Goal: Task Accomplishment & Management: Manage account settings

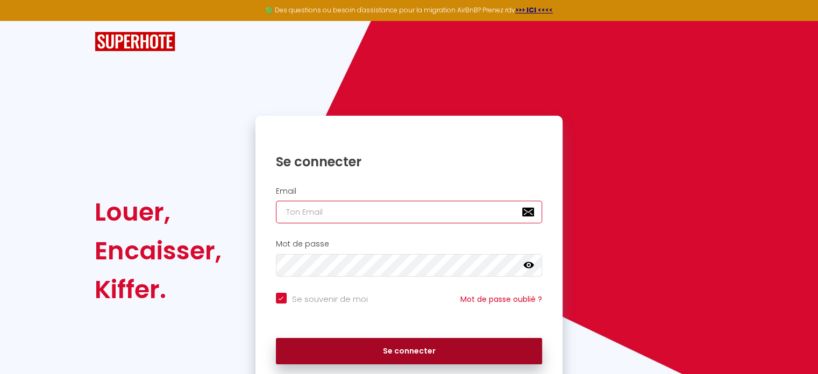
type input "[EMAIL_ADDRESS][DOMAIN_NAME]"
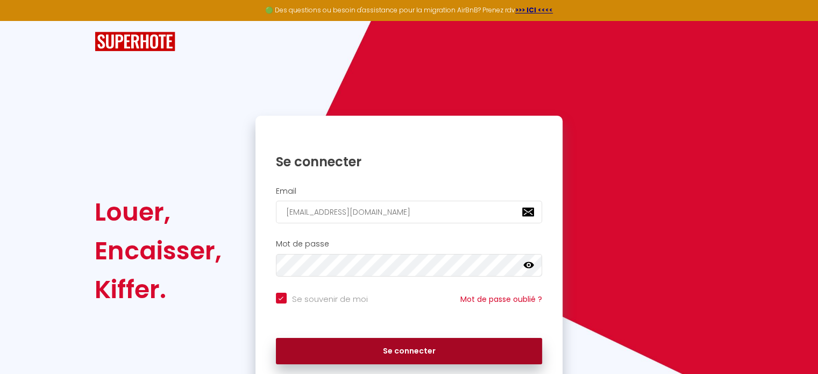
click at [415, 350] on button "Se connecter" at bounding box center [409, 351] width 267 height 27
checkbox input "true"
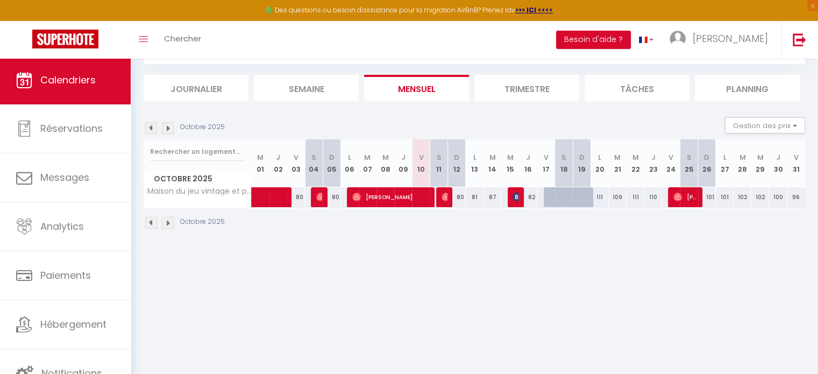
scroll to position [3, 0]
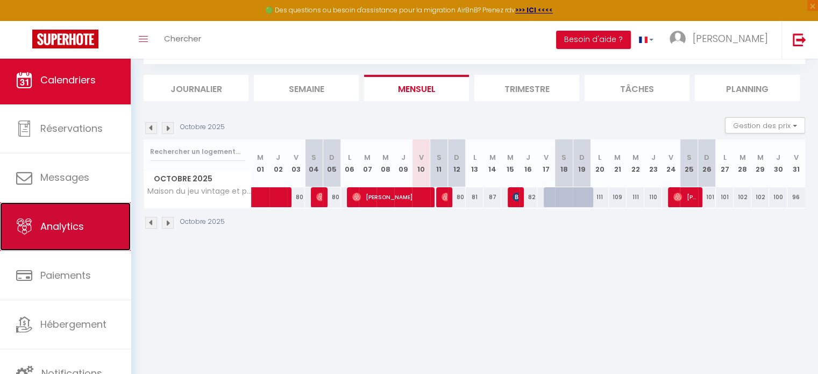
click at [108, 224] on link "Analytics" at bounding box center [65, 226] width 131 height 48
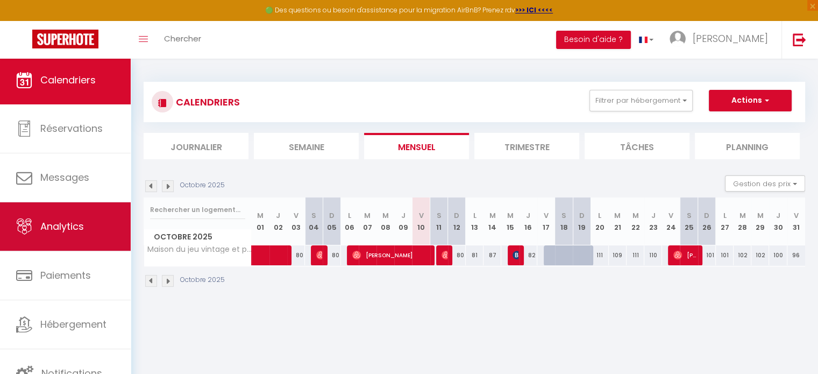
select select "2025"
select select "10"
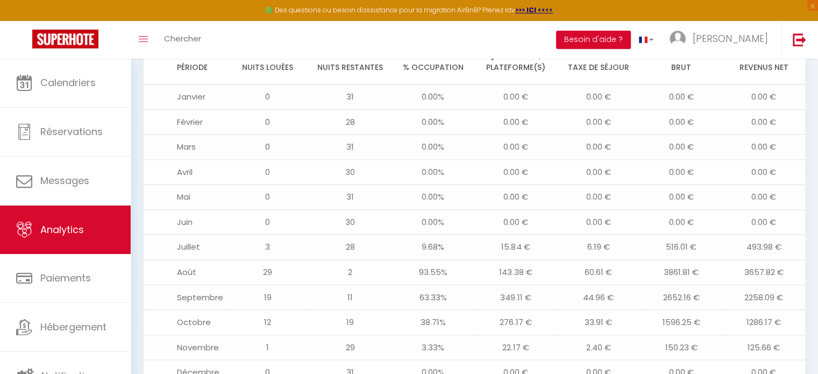
scroll to position [1257, 0]
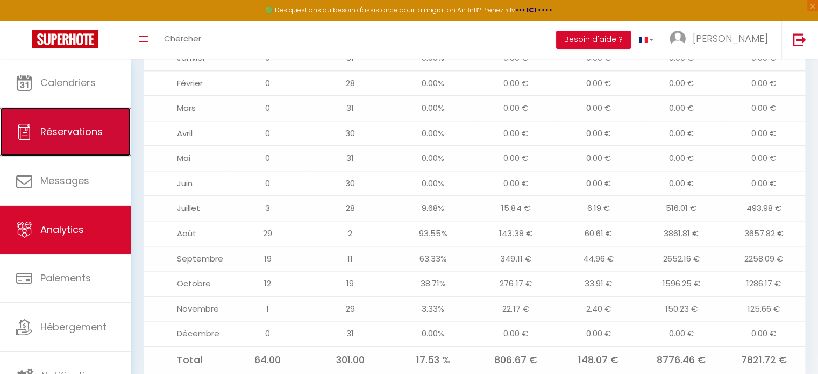
click at [103, 130] on link "Réservations" at bounding box center [65, 132] width 131 height 48
select select "not_cancelled"
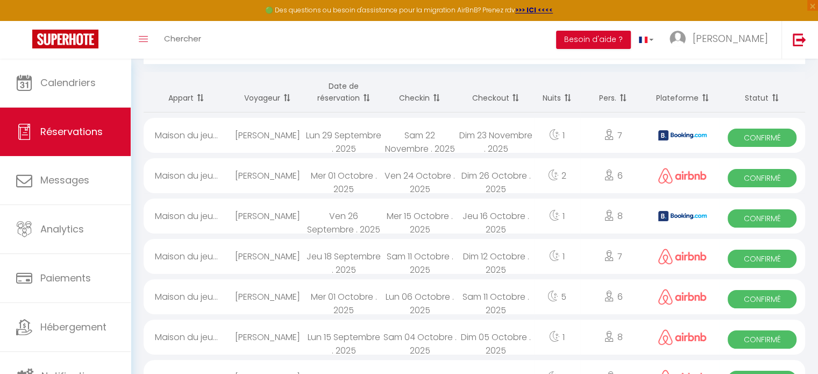
scroll to position [108, 0]
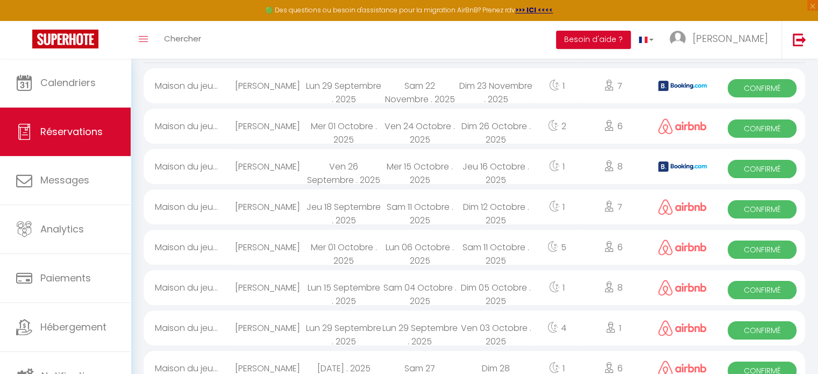
click at [540, 326] on div "4" at bounding box center [557, 327] width 46 height 35
select select "OK"
select select "0"
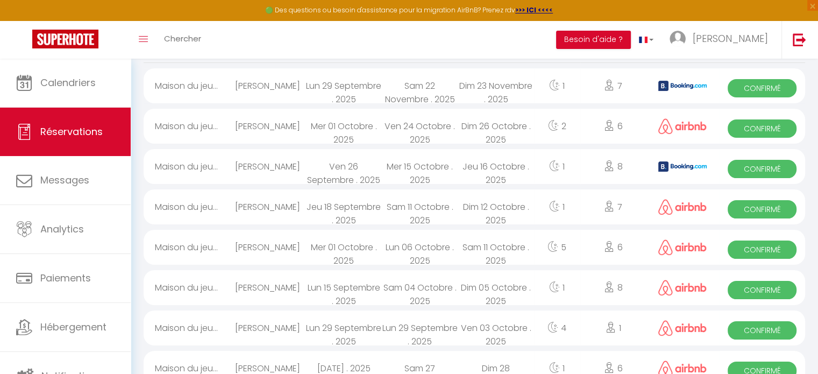
select select "1"
select select
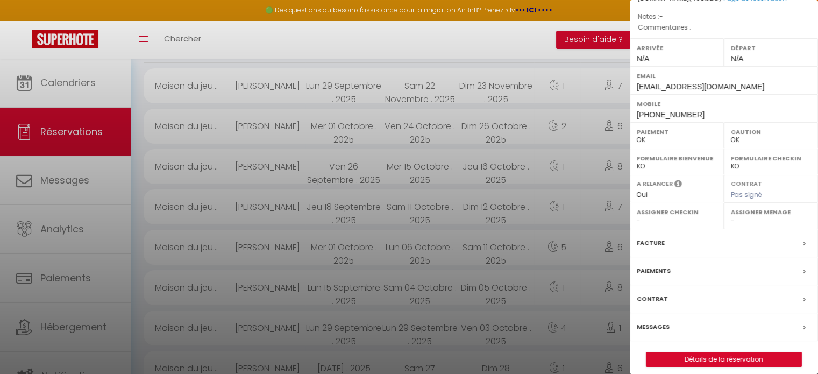
scroll to position [125, 0]
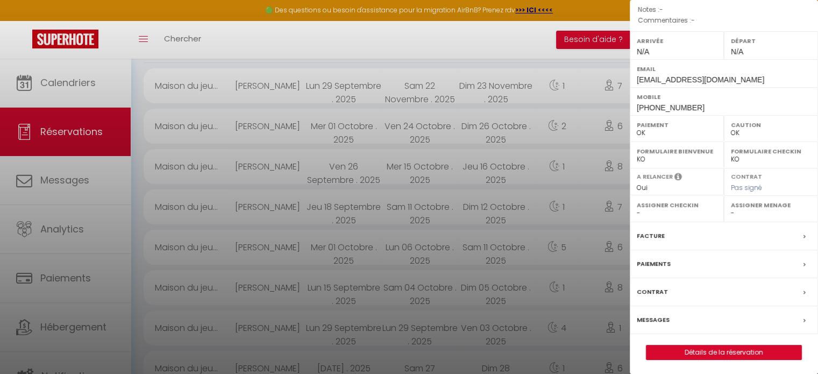
click at [688, 264] on div "Paiements" at bounding box center [724, 264] width 188 height 28
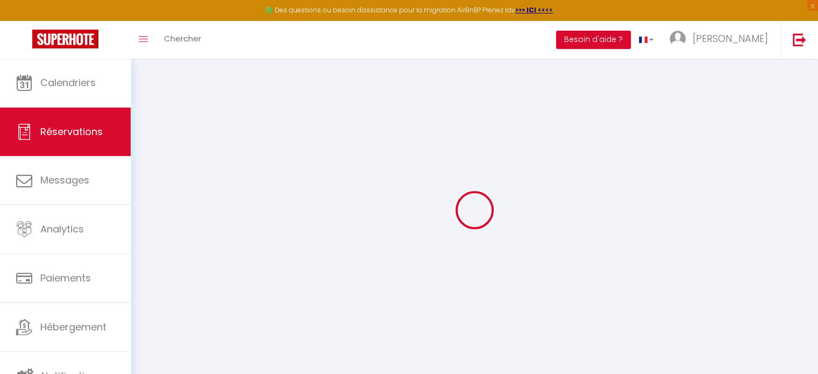
select select
checkbox input "false"
select select
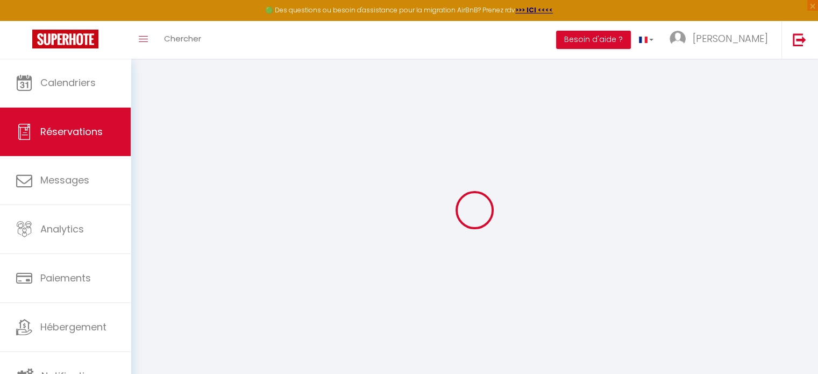
select select
checkbox input "false"
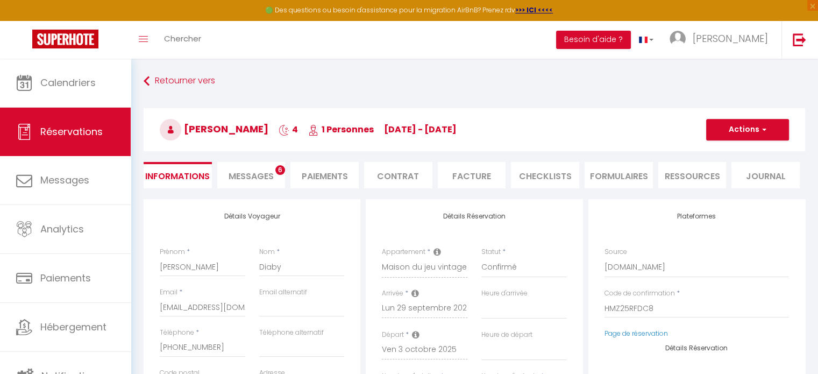
select select
checkbox input "false"
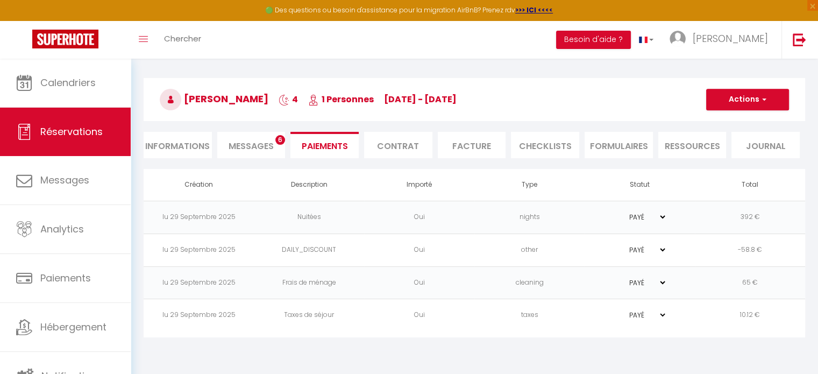
scroll to position [58, 0]
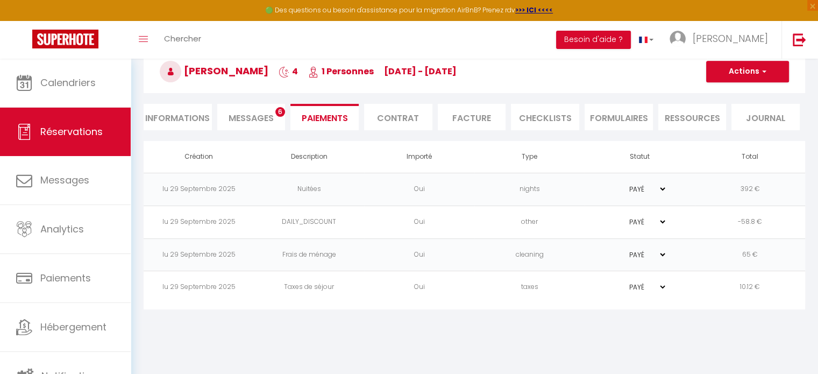
click at [490, 119] on li "Facture" at bounding box center [472, 117] width 68 height 26
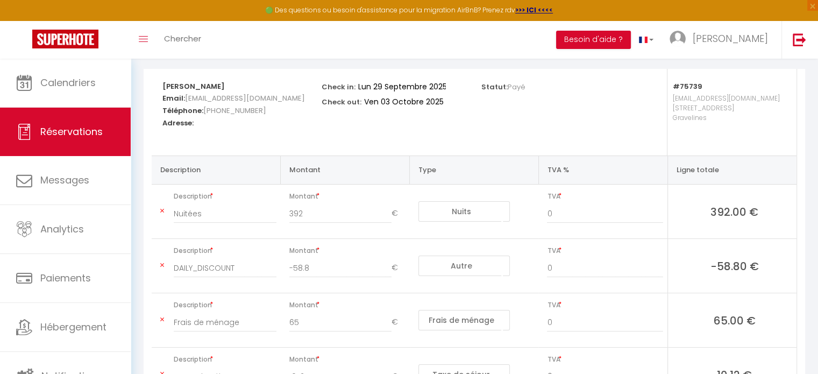
scroll to position [220, 0]
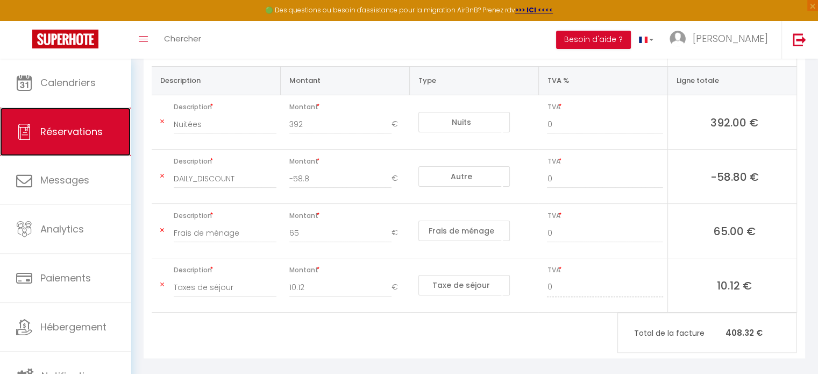
click at [80, 135] on span "Réservations" at bounding box center [71, 131] width 62 height 13
select select "not_cancelled"
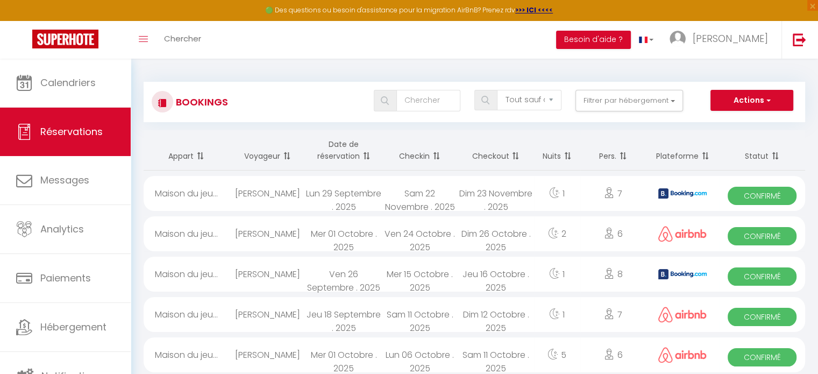
click at [409, 277] on div "Mer 15 Octobre . 2025" at bounding box center [420, 274] width 76 height 35
select select "OK"
select select "0"
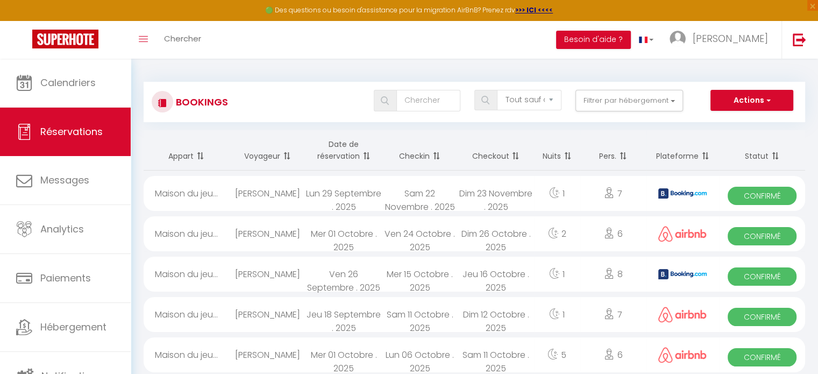
select select "1"
select select
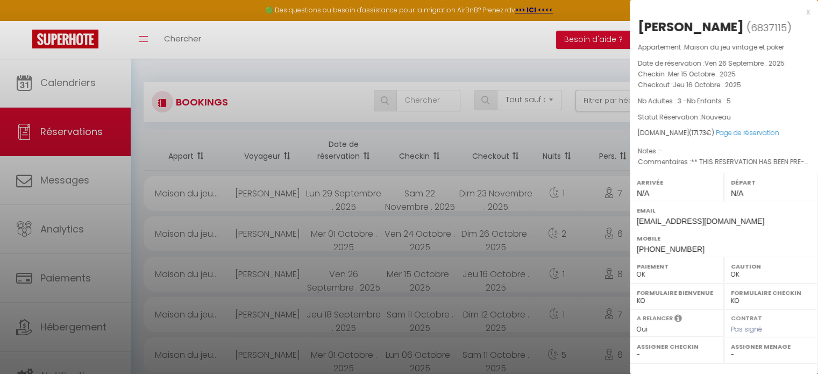
scroll to position [142, 0]
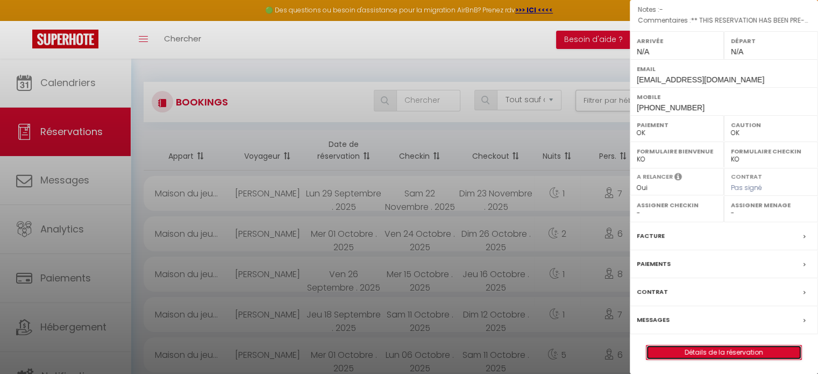
click at [688, 351] on link "Détails de la réservation" at bounding box center [724, 352] width 155 height 14
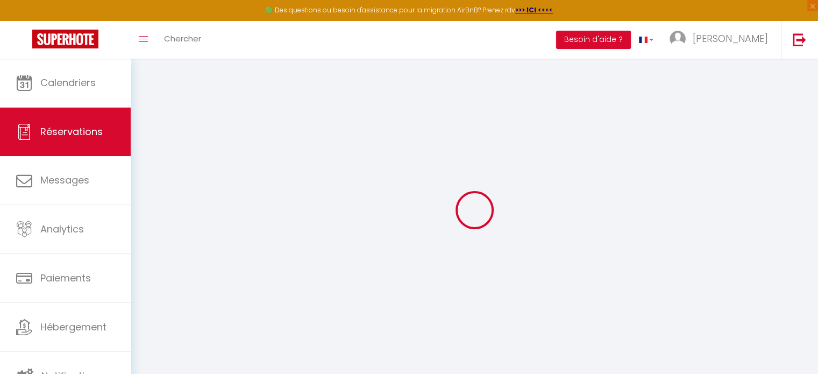
select select
checkbox input "false"
select select
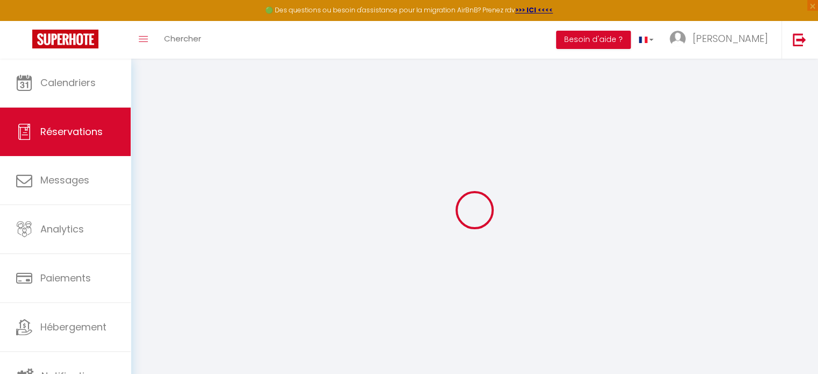
checkbox input "false"
type textarea "** THIS RESERVATION HAS BEEN PRE-PAID ** Reservation has a cancellation grace p…"
type input "75"
type input "3.09"
select select
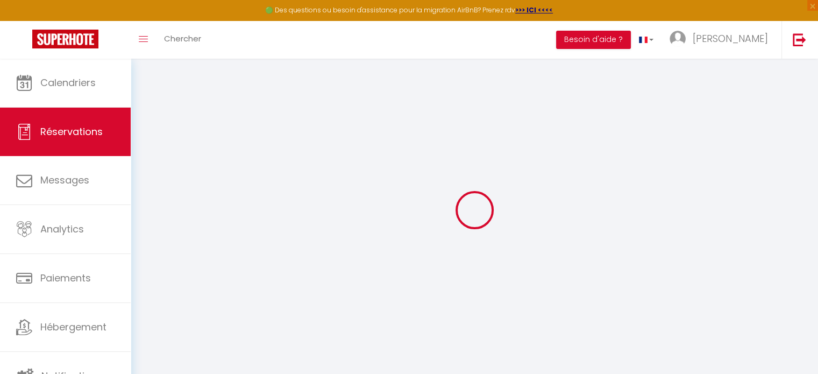
select select
checkbox input "false"
select select
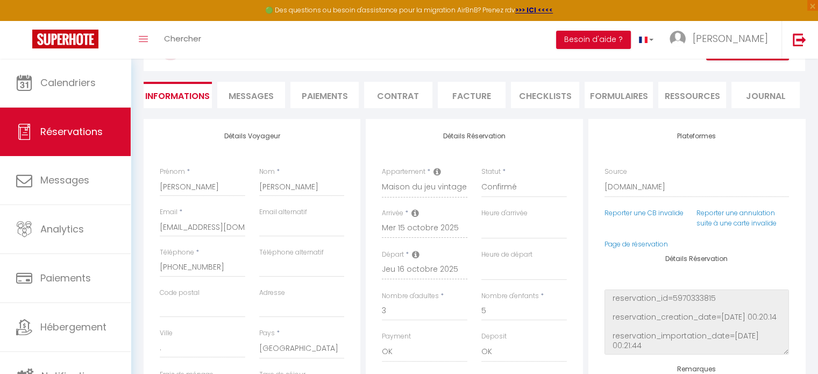
scroll to position [5, 0]
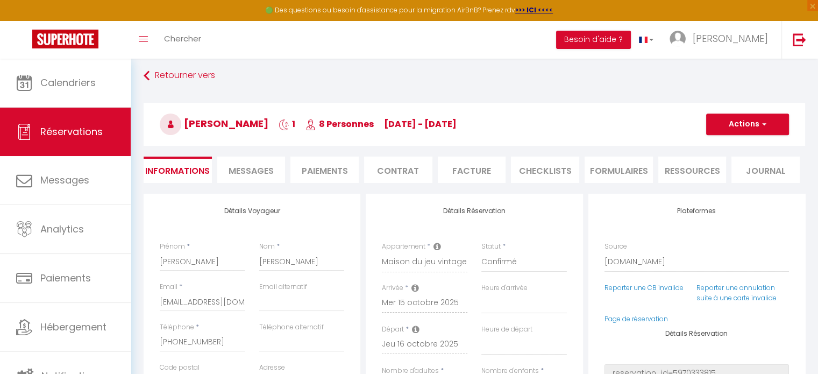
click at [337, 172] on li "Paiements" at bounding box center [325, 170] width 68 height 26
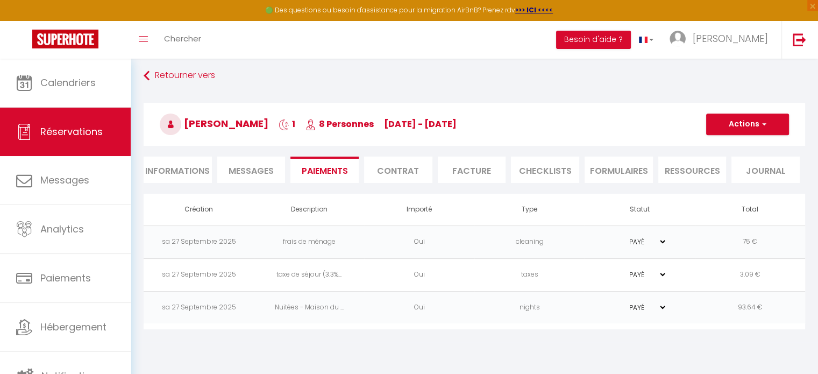
click at [262, 167] on span "Messages" at bounding box center [251, 171] width 45 height 12
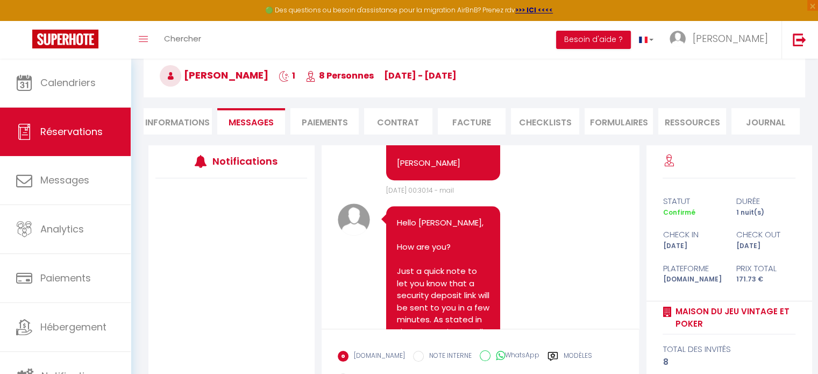
scroll to position [37, 0]
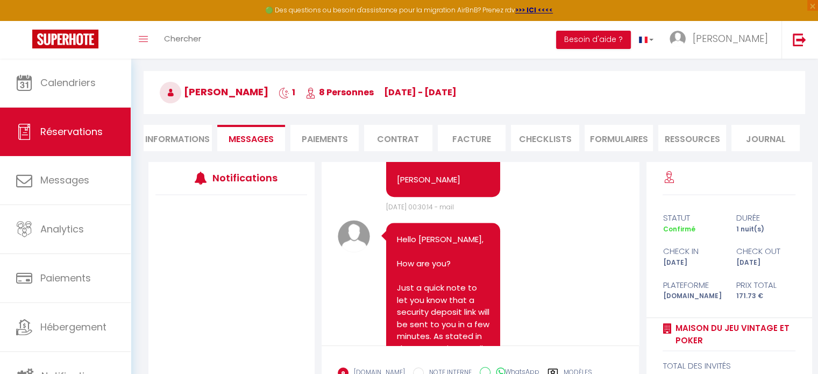
click at [185, 139] on li "Informations" at bounding box center [178, 138] width 68 height 26
select select
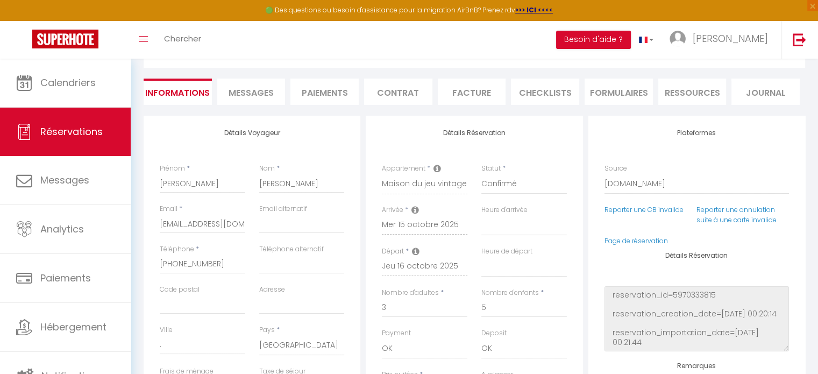
scroll to position [5, 0]
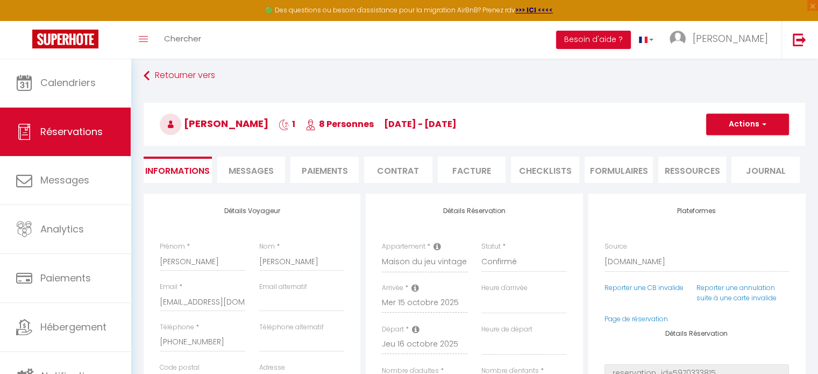
click at [339, 166] on li "Paiements" at bounding box center [325, 170] width 68 height 26
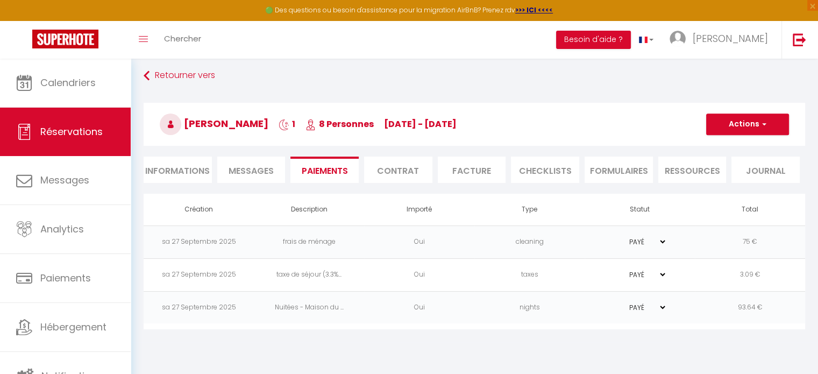
click at [256, 171] on span "Messages" at bounding box center [251, 171] width 45 height 12
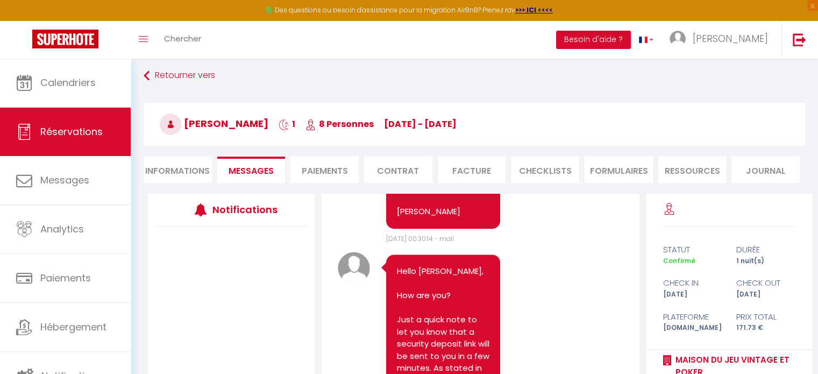
click at [391, 173] on li "Contrat" at bounding box center [398, 170] width 68 height 26
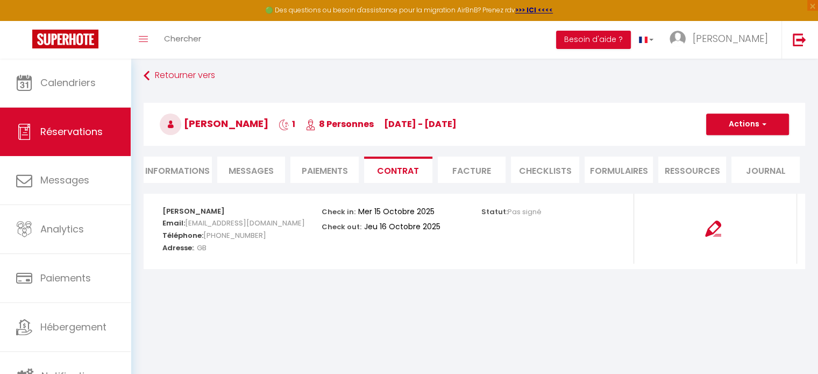
click at [260, 171] on span "Messages" at bounding box center [251, 171] width 45 height 12
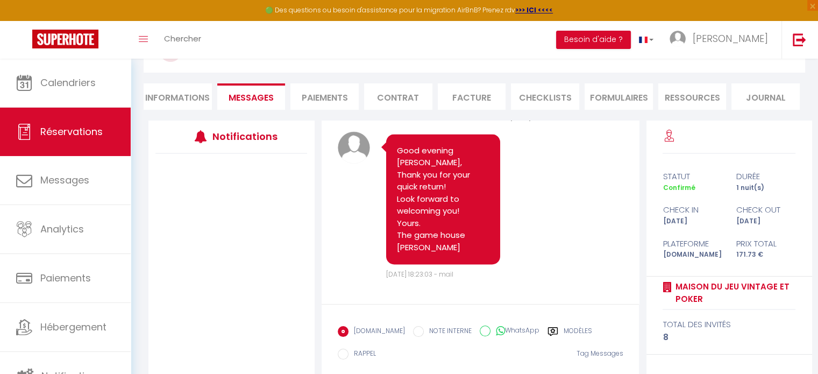
scroll to position [139, 0]
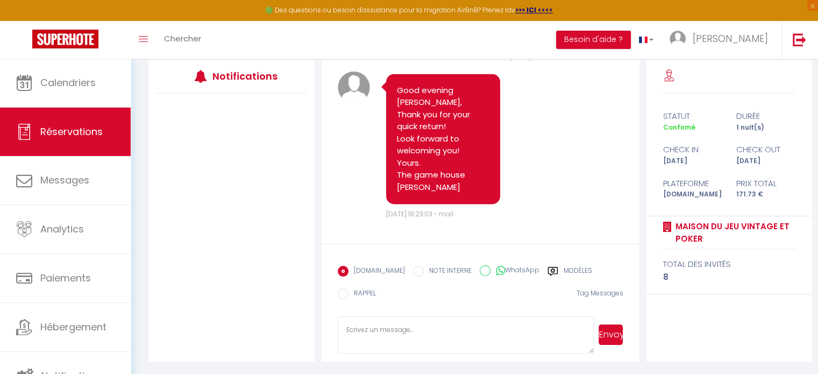
click at [411, 337] on textarea at bounding box center [466, 335] width 257 height 38
type textarea "Hello"
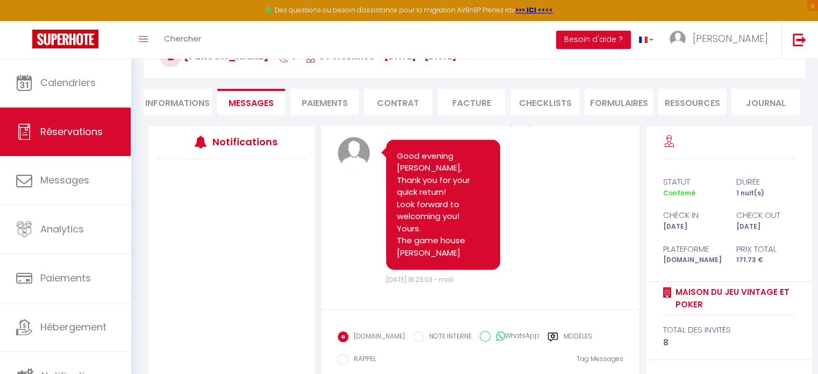
scroll to position [0, 0]
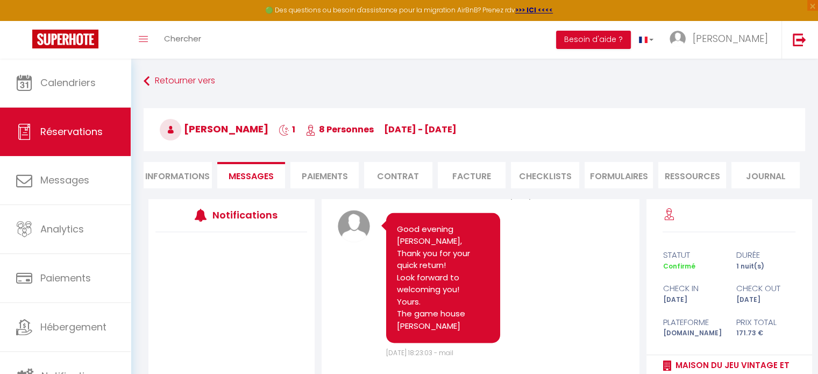
click at [319, 177] on li "Paiements" at bounding box center [325, 175] width 68 height 26
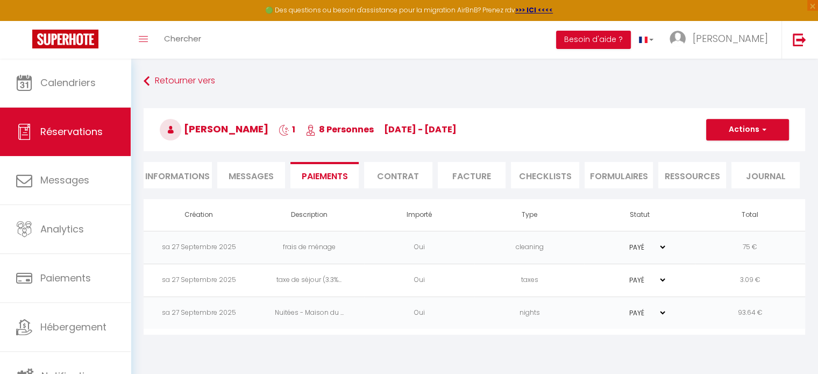
click at [242, 167] on li "Messages" at bounding box center [251, 175] width 68 height 26
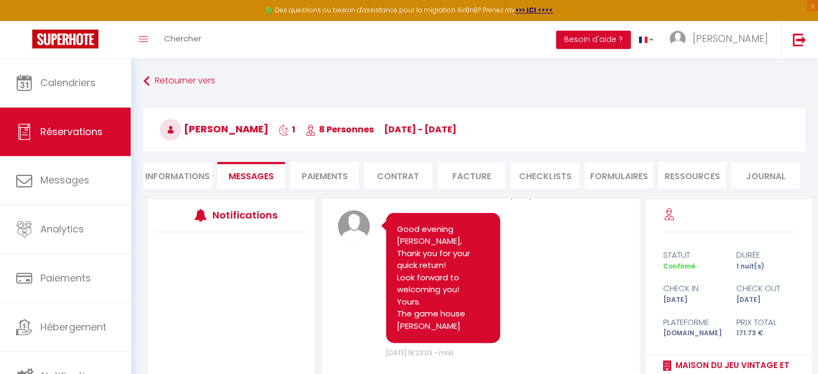
click at [413, 181] on li "Contrat" at bounding box center [398, 175] width 68 height 26
